Goal: Information Seeking & Learning: Learn about a topic

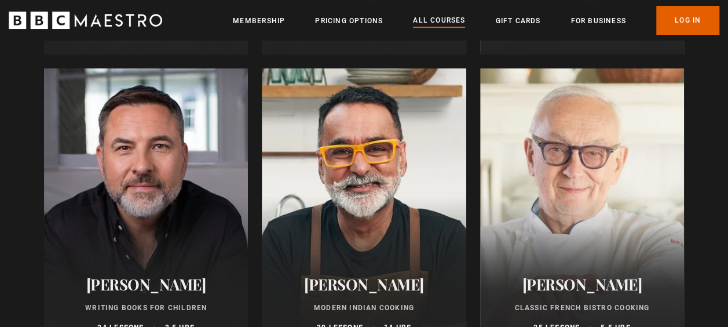
scroll to position [4446, 0]
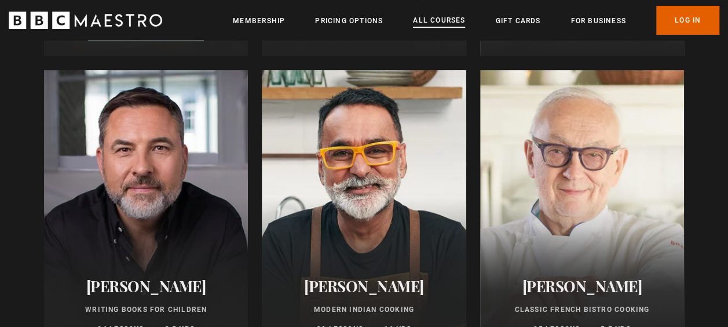
drag, startPoint x: 475, startPoint y: 67, endPoint x: 440, endPoint y: 20, distance: 58.4
click at [440, 20] on link "All Courses" at bounding box center [439, 20] width 52 height 13
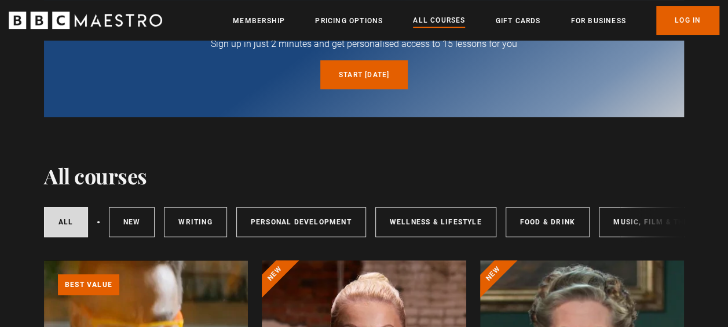
scroll to position [212, 0]
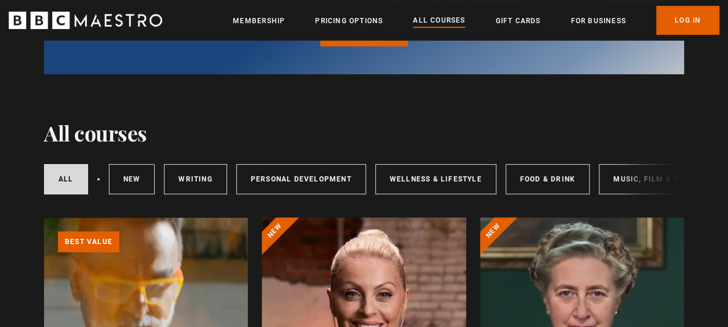
click at [638, 199] on div "All courses New courses Writing Personal Development Wellness & Lifestyle Food …" at bounding box center [364, 178] width 640 height 39
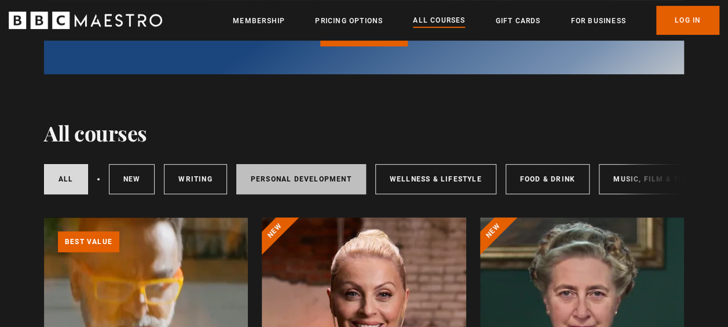
click at [334, 172] on link "Personal Development" at bounding box center [301, 179] width 130 height 30
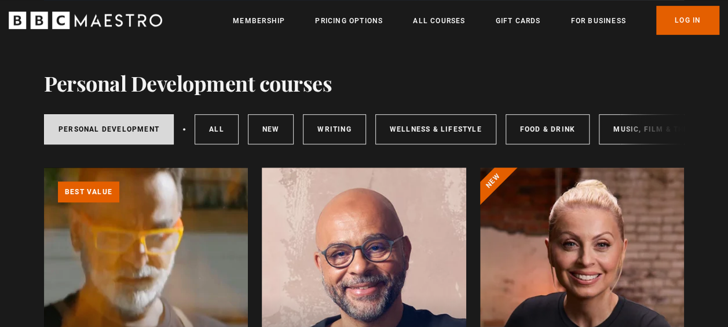
scroll to position [259, 0]
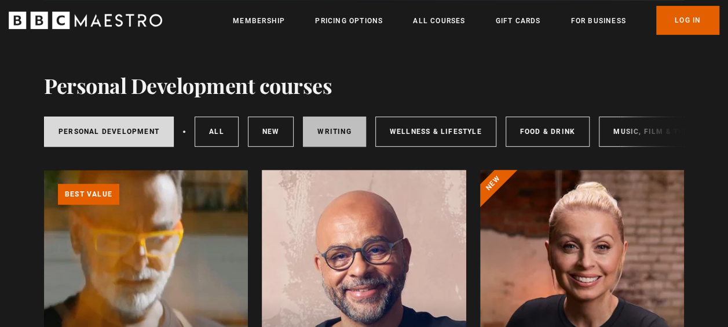
click at [337, 125] on link "Writing" at bounding box center [334, 131] width 63 height 30
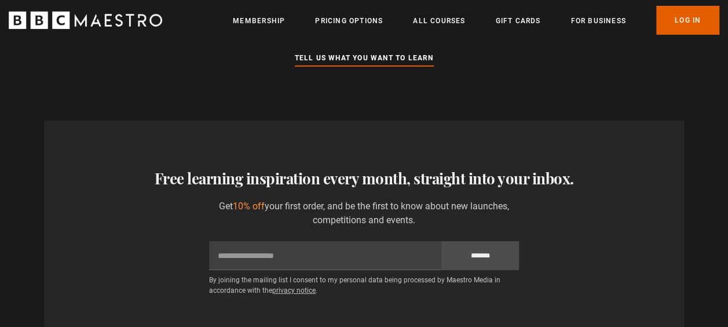
scroll to position [1911, 0]
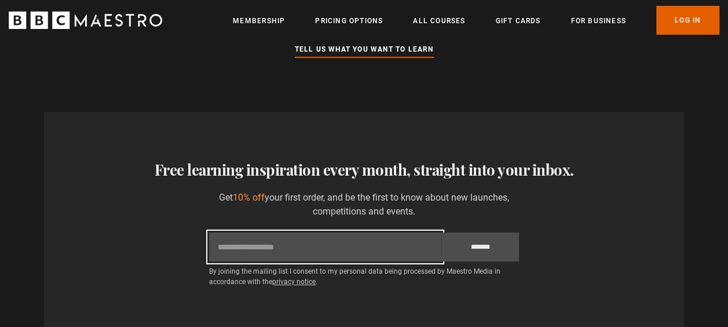
click at [425, 247] on input "Email" at bounding box center [325, 246] width 232 height 29
type input "**********"
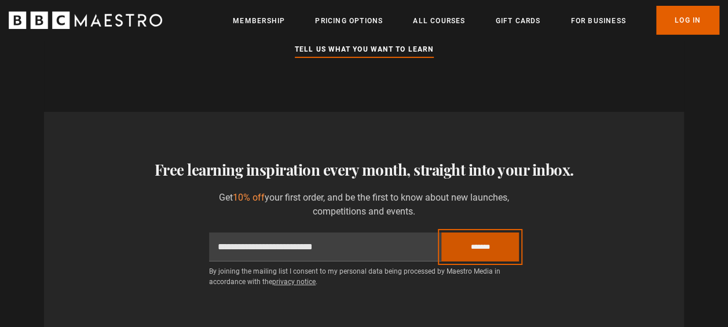
click at [476, 245] on input "*******" at bounding box center [480, 246] width 78 height 29
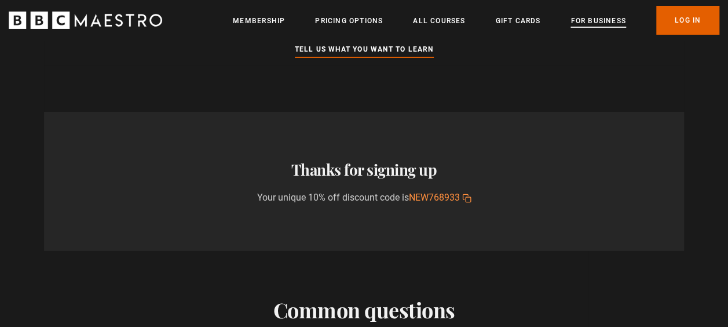
click at [594, 19] on link "For business" at bounding box center [597, 21] width 55 height 12
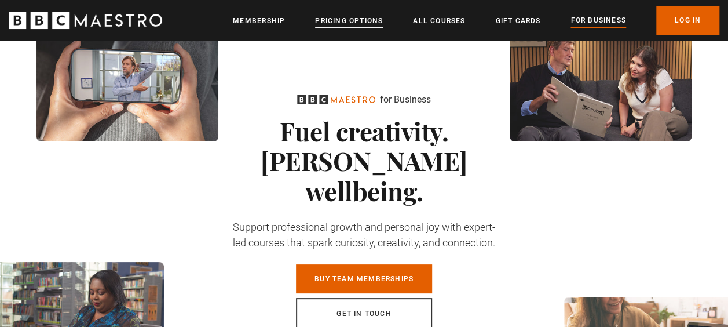
click at [372, 20] on link "Pricing Options" at bounding box center [349, 21] width 68 height 12
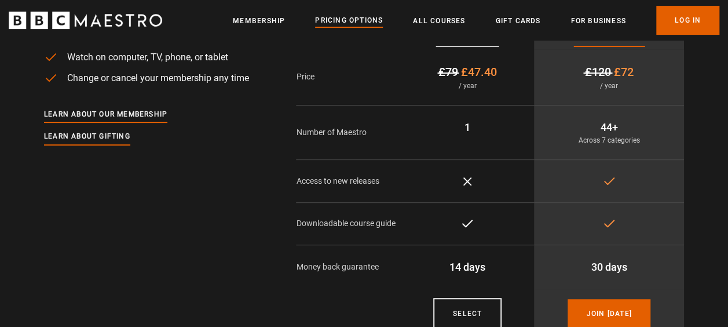
scroll to position [148, 0]
